Goal: Task Accomplishment & Management: Manage account settings

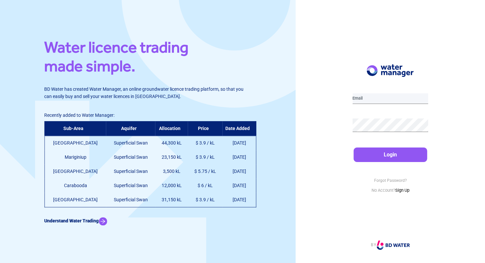
click at [388, 99] on input "email" at bounding box center [390, 98] width 76 height 11
type input "[EMAIL_ADDRESS][DOMAIN_NAME]"
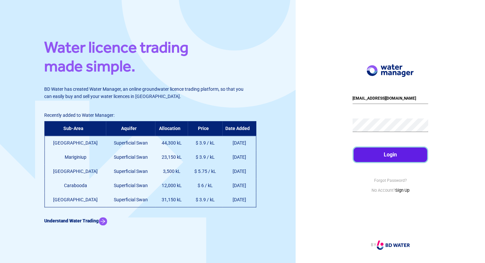
click at [402, 158] on button "Login" at bounding box center [390, 155] width 74 height 15
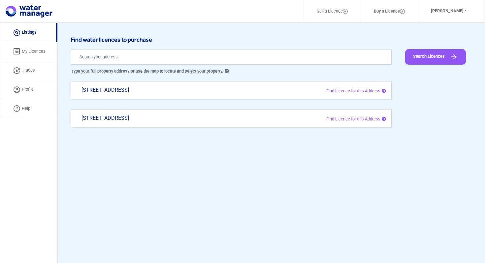
click at [34, 56] on link "My Licences" at bounding box center [28, 51] width 57 height 19
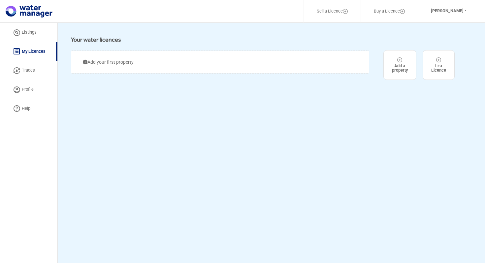
click at [33, 67] on link "Trades" at bounding box center [28, 70] width 57 height 19
select select "active"
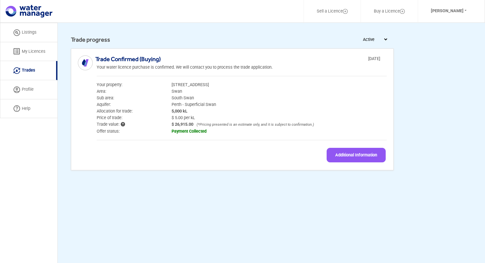
click at [33, 31] on link "Listings" at bounding box center [28, 32] width 57 height 19
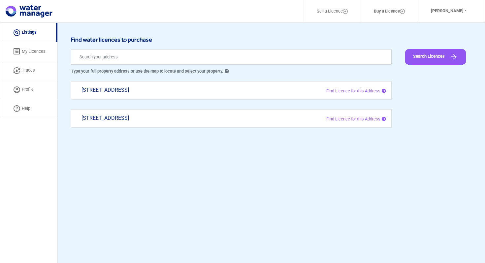
click at [154, 117] on div "[STREET_ADDRESS]" at bounding box center [167, 121] width 181 height 13
type input "[STREET_ADDRESS]"
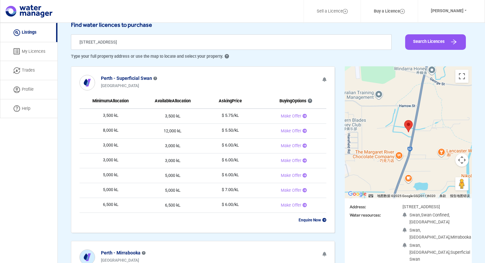
scroll to position [13, 0]
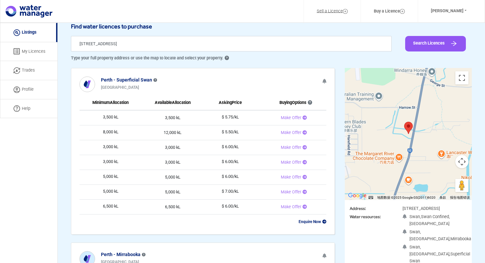
click at [320, 9] on link "Sell a Licence" at bounding box center [332, 12] width 48 height 16
